Goal: Task Accomplishment & Management: Use online tool/utility

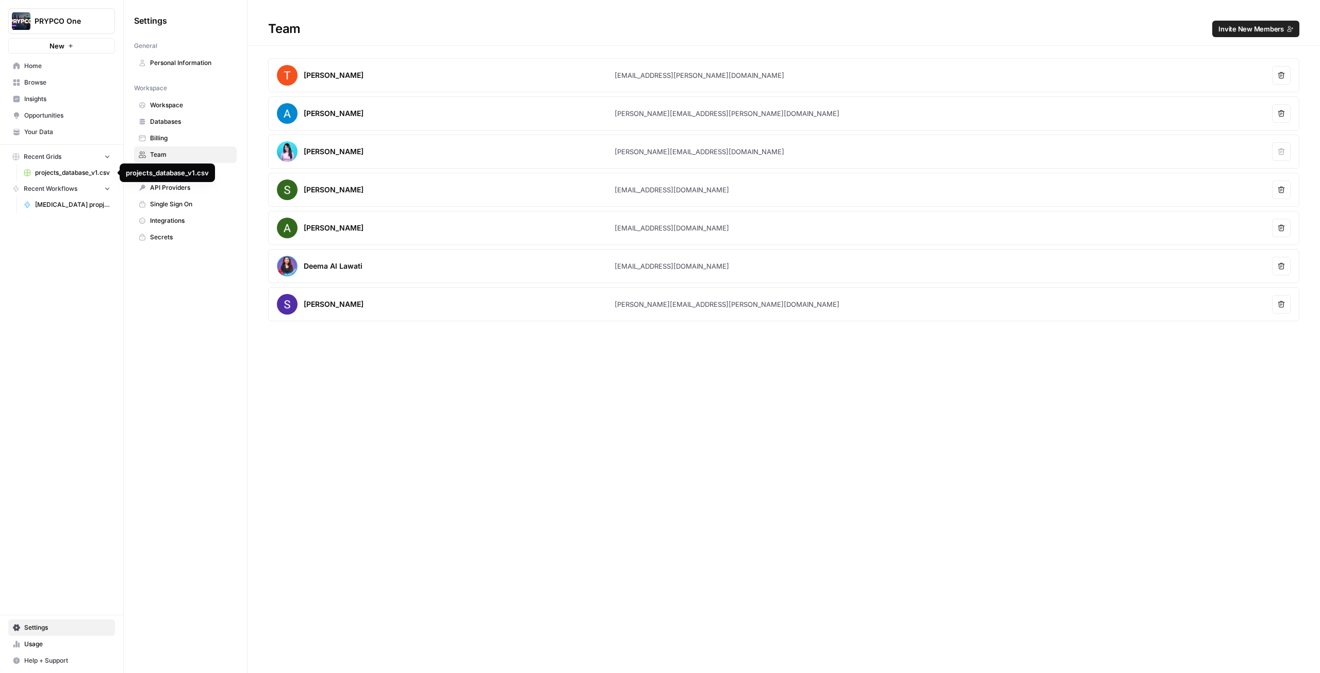
click at [42, 169] on span "projects_database_v1.csv" at bounding box center [72, 172] width 75 height 9
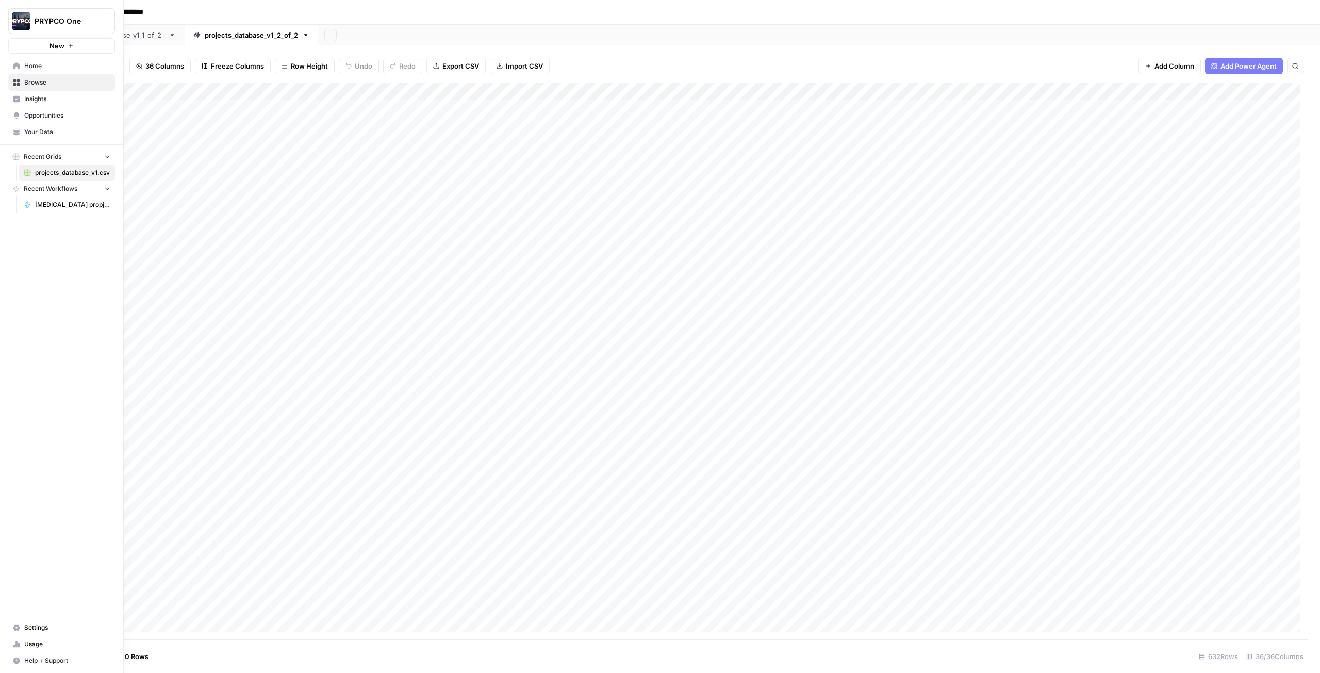
click at [55, 191] on span "Recent Workflows" at bounding box center [51, 188] width 54 height 9
click at [54, 191] on span "Recent Workflows" at bounding box center [51, 188] width 54 height 9
click at [75, 208] on span "[MEDICAL_DATA] propjects enhancement" at bounding box center [72, 204] width 75 height 9
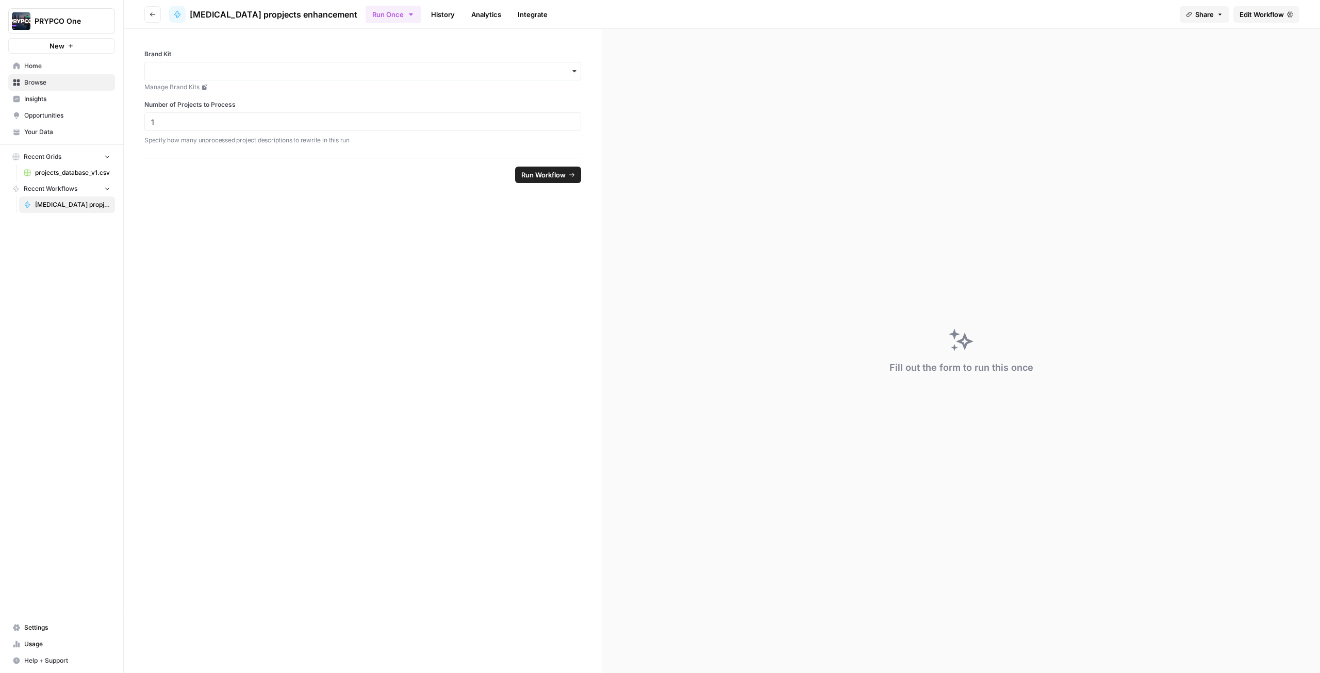
click at [1267, 20] on link "Edit Workflow" at bounding box center [1267, 14] width 66 height 17
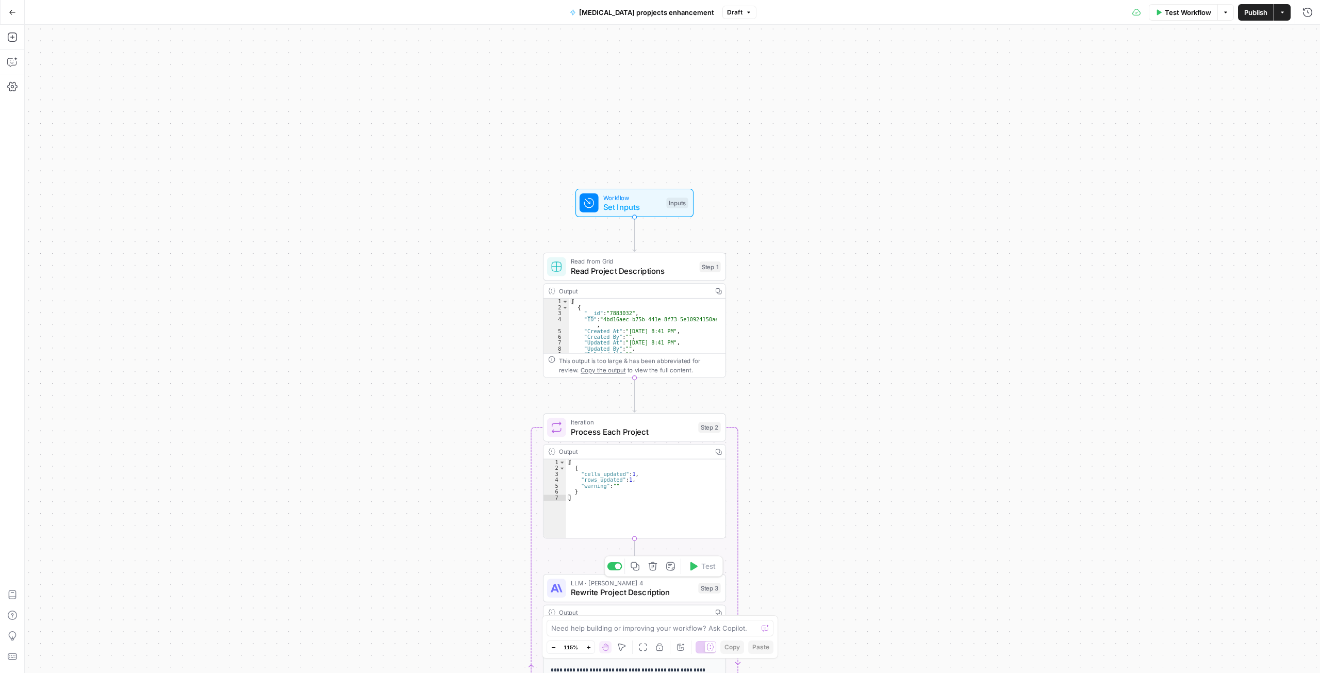
click at [610, 597] on span "Rewrite Project Description" at bounding box center [632, 592] width 123 height 12
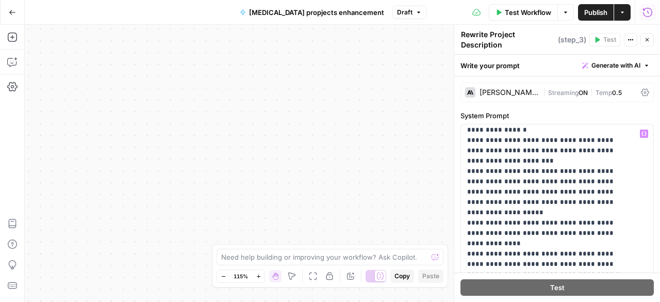
scroll to position [1868, 0]
